Goal: Task Accomplishment & Management: Manage account settings

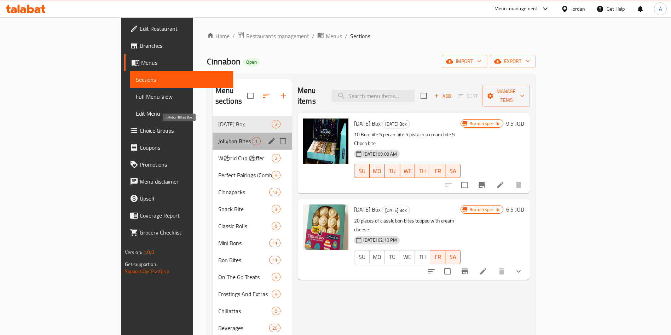
click at [218, 137] on span "Jollybon Bites Box" at bounding box center [235, 141] width 34 height 8
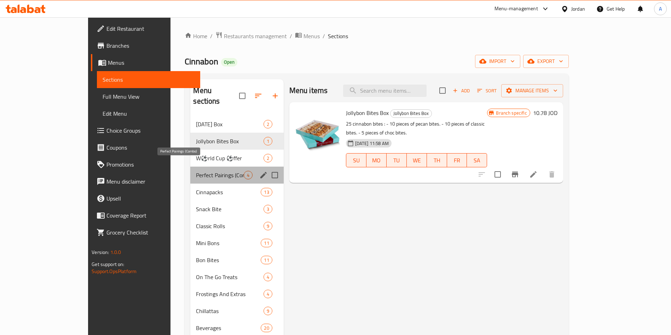
click at [196, 171] on span "Perfect Pairings (Combo)" at bounding box center [219, 175] width 47 height 8
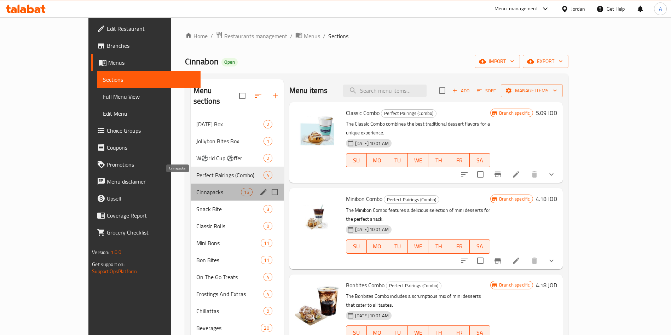
click at [196, 188] on span "Cinnapacks" at bounding box center [218, 192] width 45 height 8
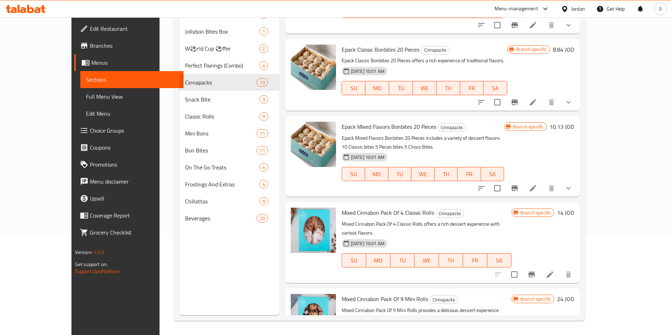
scroll to position [696, 0]
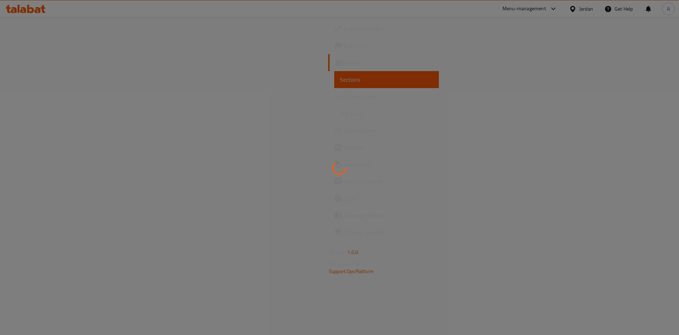
click at [61, 81] on div at bounding box center [339, 167] width 679 height 335
